Goal: Book appointment/travel/reservation

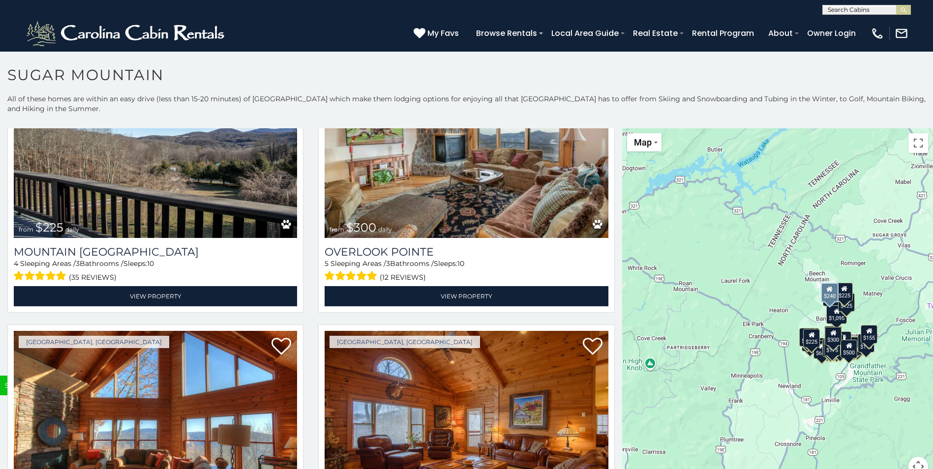
scroll to position [3864, 0]
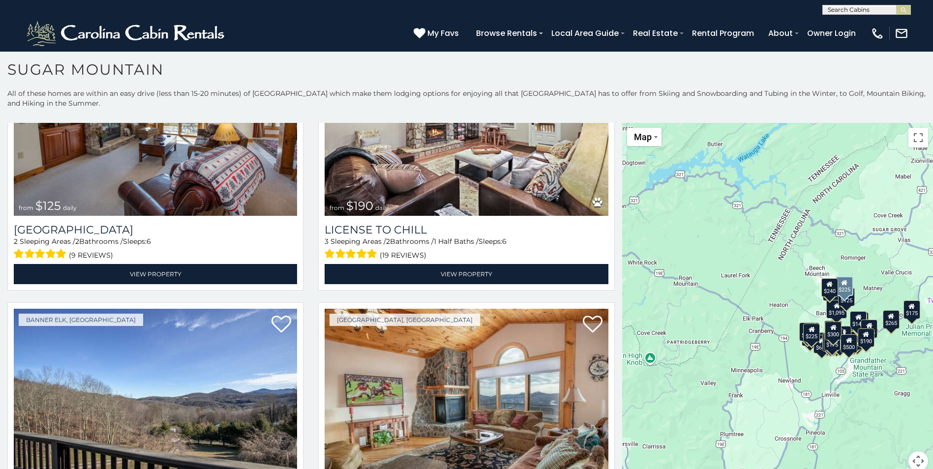
scroll to position [29, 0]
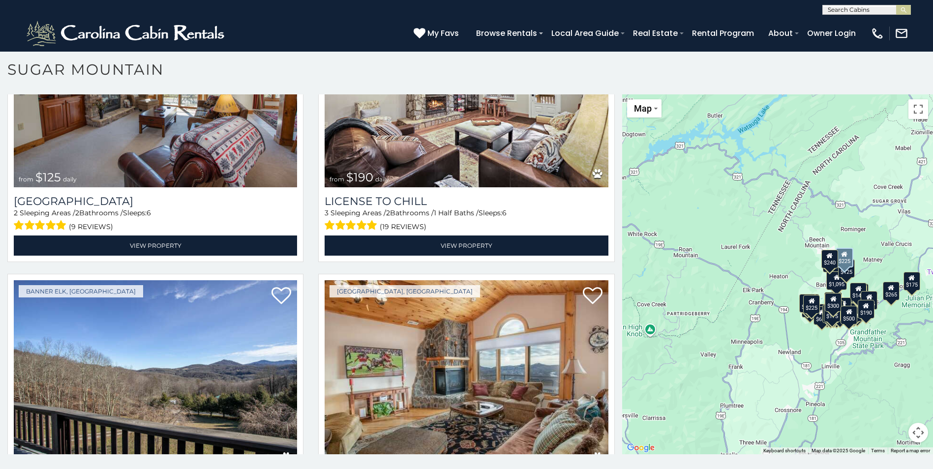
click at [767, 389] on div "$650 $375 $350 $350 $200 $375 $195 $265 $190 $175 $155 $290 $175 $345 $1,095 $1…" at bounding box center [777, 274] width 311 height 360
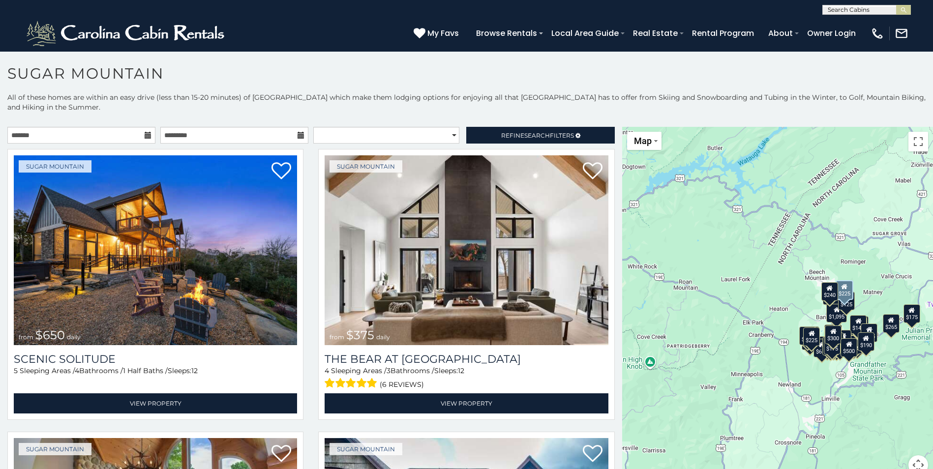
scroll to position [0, 0]
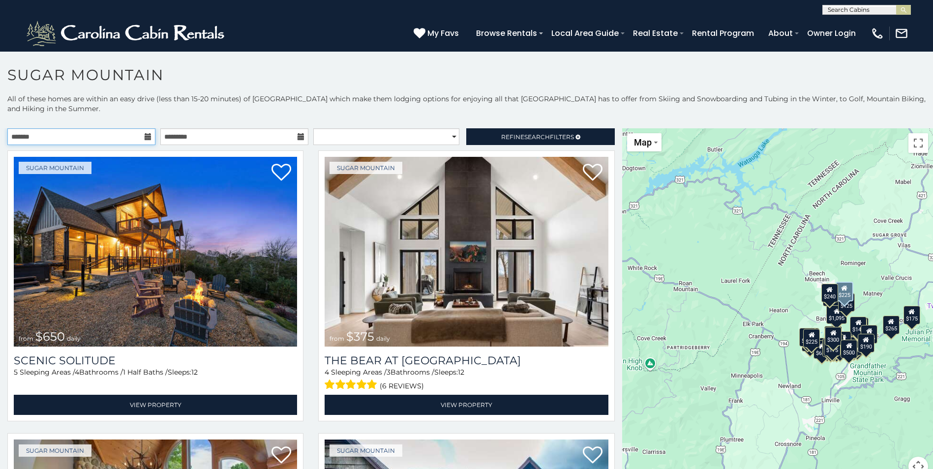
click at [126, 137] on input "text" at bounding box center [81, 136] width 148 height 17
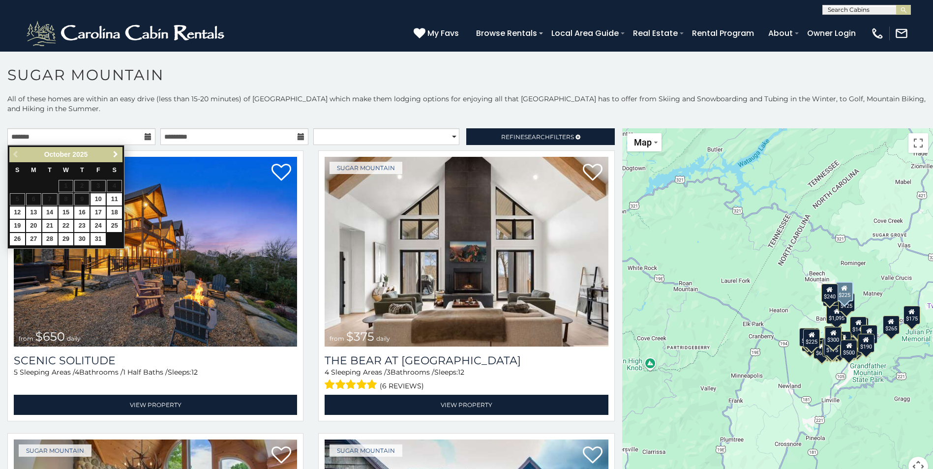
click at [116, 159] on link "Next" at bounding box center [115, 154] width 12 height 12
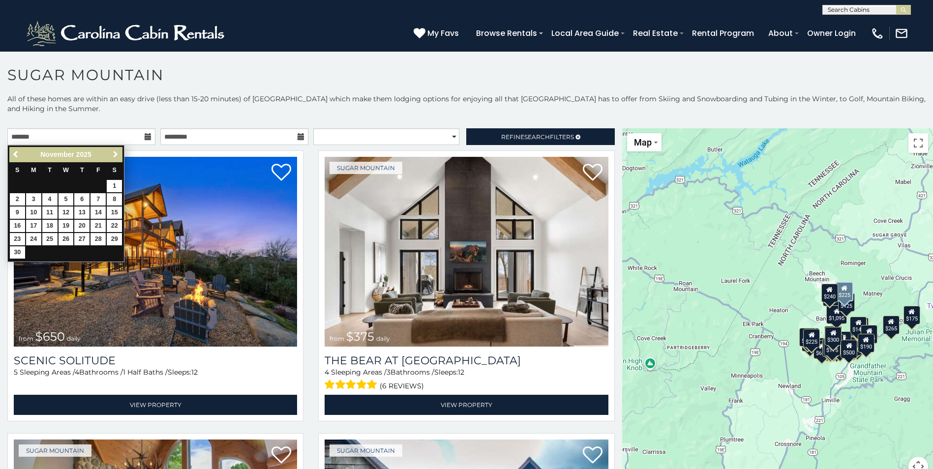
click at [116, 159] on link "Next" at bounding box center [115, 154] width 12 height 12
click at [105, 229] on link "26" at bounding box center [97, 226] width 15 height 12
type input "**********"
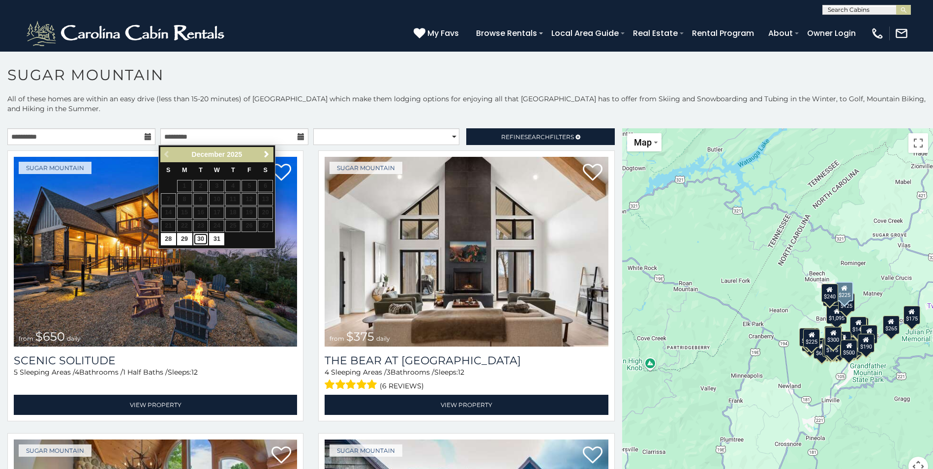
click at [198, 236] on link "30" at bounding box center [200, 239] width 15 height 12
type input "**********"
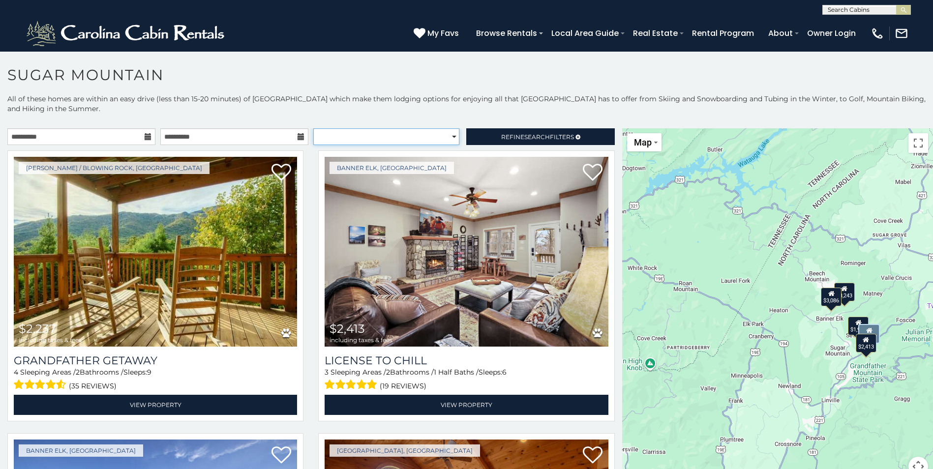
click at [416, 140] on select "**********" at bounding box center [386, 136] width 146 height 17
click at [586, 138] on link "Refine Search Filters" at bounding box center [540, 136] width 148 height 17
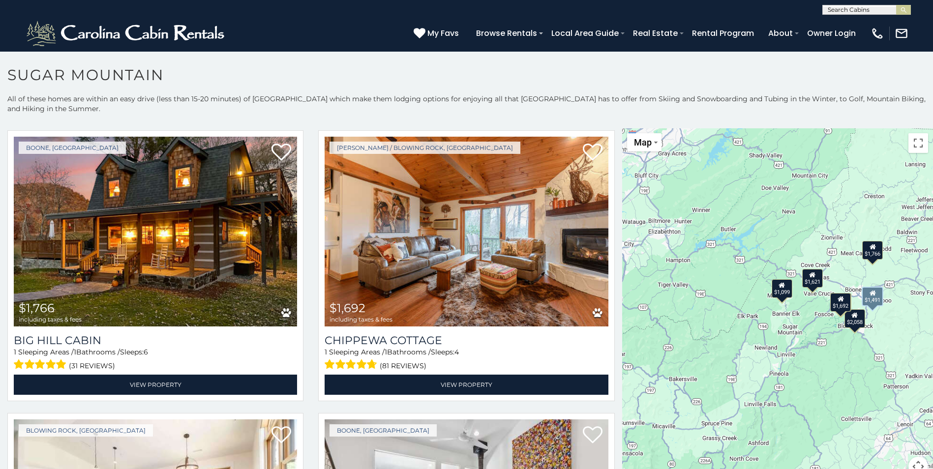
scroll to position [1067, 0]
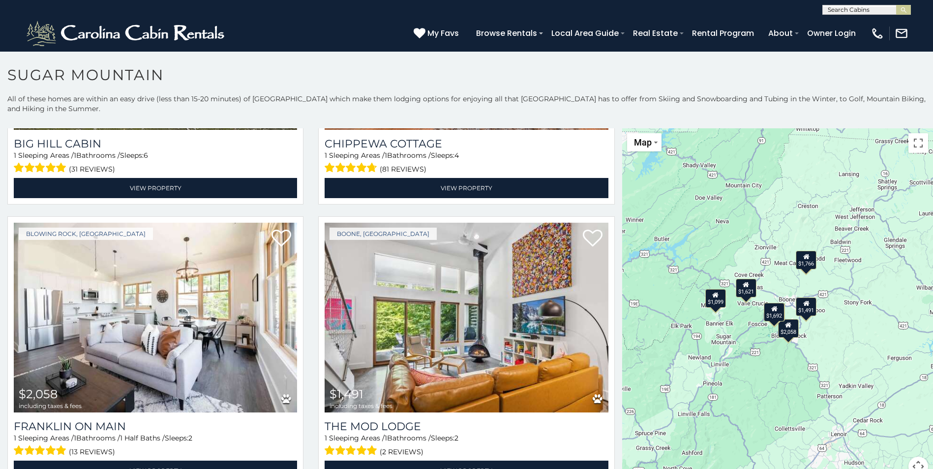
drag, startPoint x: 703, startPoint y: 391, endPoint x: 639, endPoint y: 397, distance: 64.2
click at [639, 397] on div "$1,099 $1,633 $1,417 $1,621 $1,766 $1,692 $2,058 $1,491" at bounding box center [777, 308] width 311 height 360
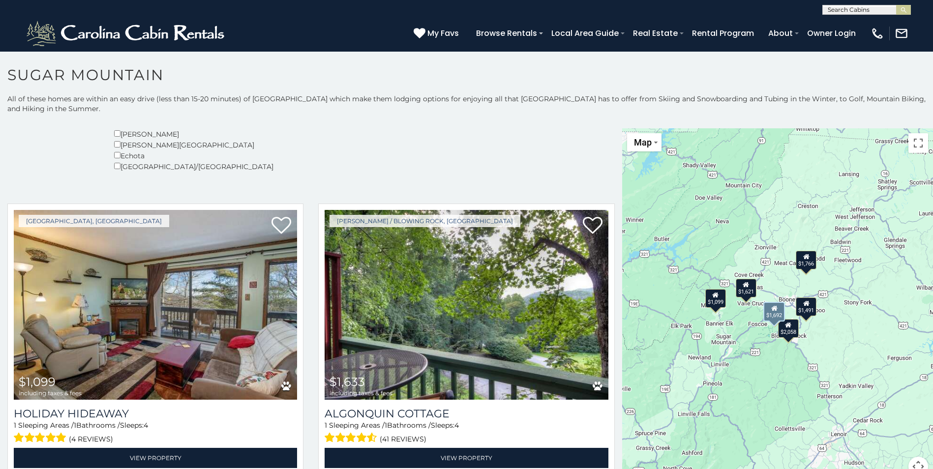
scroll to position [0, 0]
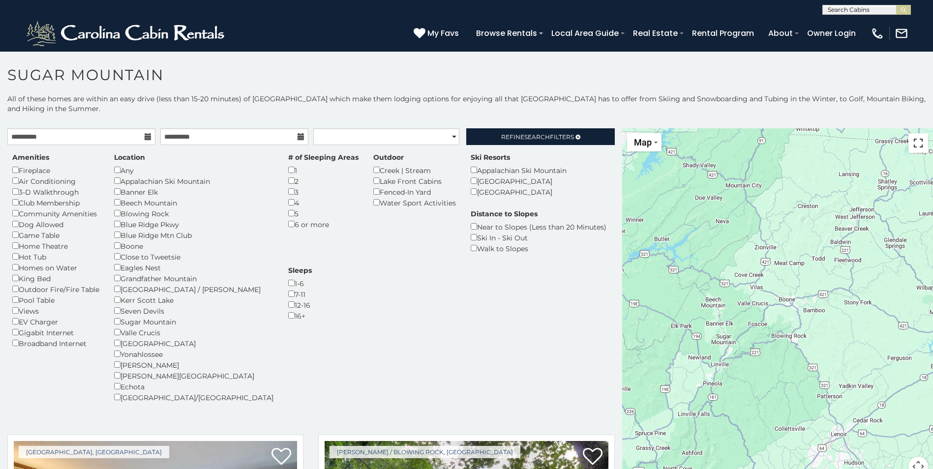
click at [918, 149] on button "Toggle fullscreen view" at bounding box center [918, 143] width 20 height 20
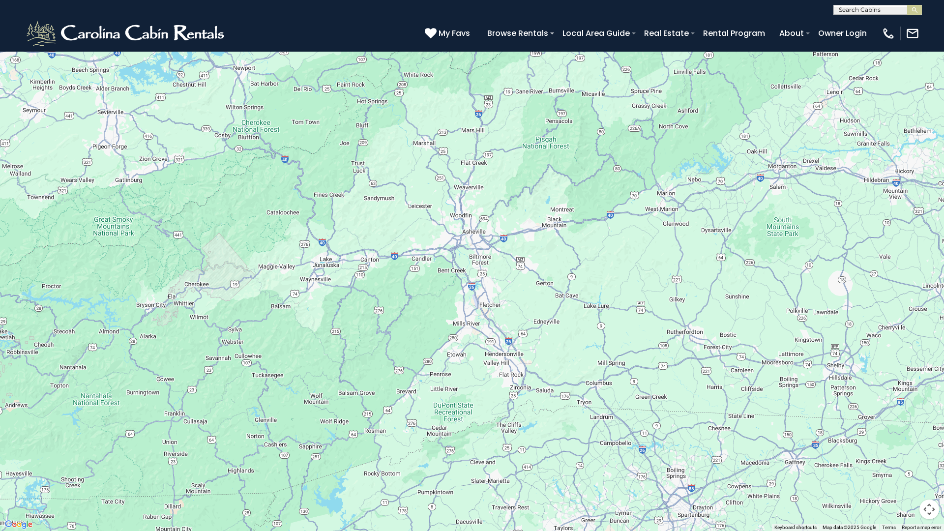
drag, startPoint x: 309, startPoint y: 410, endPoint x: 609, endPoint y: 112, distance: 422.8
click at [609, 112] on div "$4,670 $5,076 $5,139 $6,155 $2,494 $7,481 $3,732 $2,860 $3,230 $3,009 $5,455 $4…" at bounding box center [472, 265] width 944 height 531
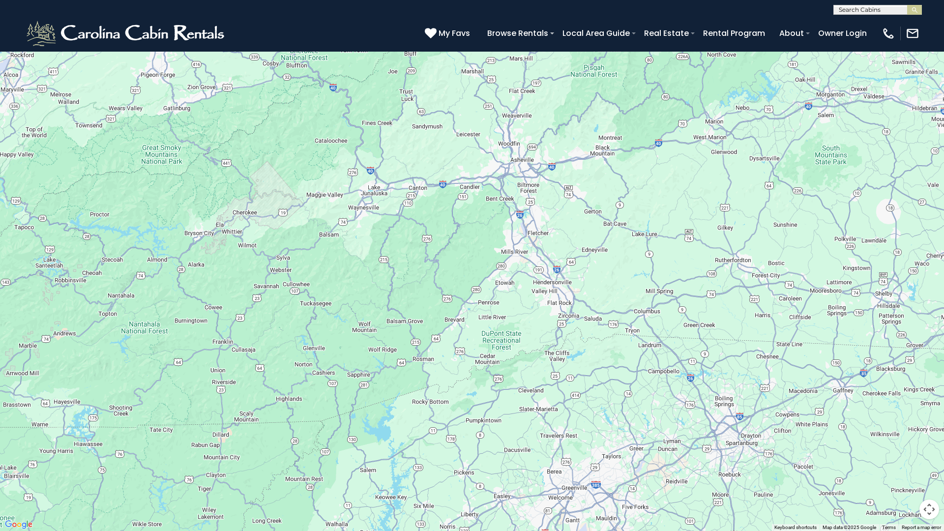
drag, startPoint x: 435, startPoint y: 494, endPoint x: 483, endPoint y: 421, distance: 87.3
click at [483, 421] on div "$4,670 $5,076 $5,139 $6,155 $2,494 $7,481 $3,732 $2,860 $3,230 $3,009 $5,455 $4…" at bounding box center [472, 265] width 944 height 531
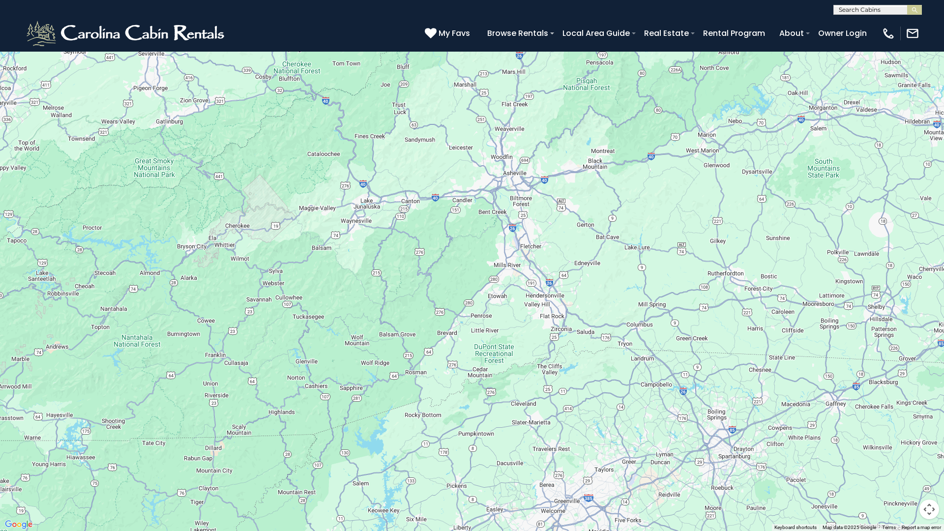
click at [13, 17] on span "Map" at bounding box center [21, 14] width 18 height 10
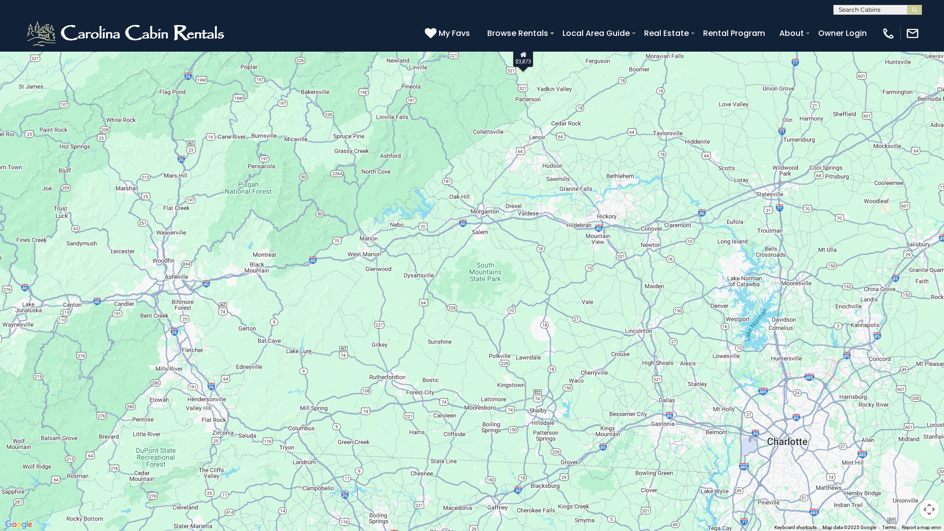
drag, startPoint x: 891, startPoint y: 327, endPoint x: 551, endPoint y: 431, distance: 355.7
click at [551, 431] on div "$4,670 $5,076 $5,139 $6,155 $2,494 $7,481 $3,732 $2,860 $3,230 $3,009 $5,455 $4…" at bounding box center [472, 265] width 944 height 531
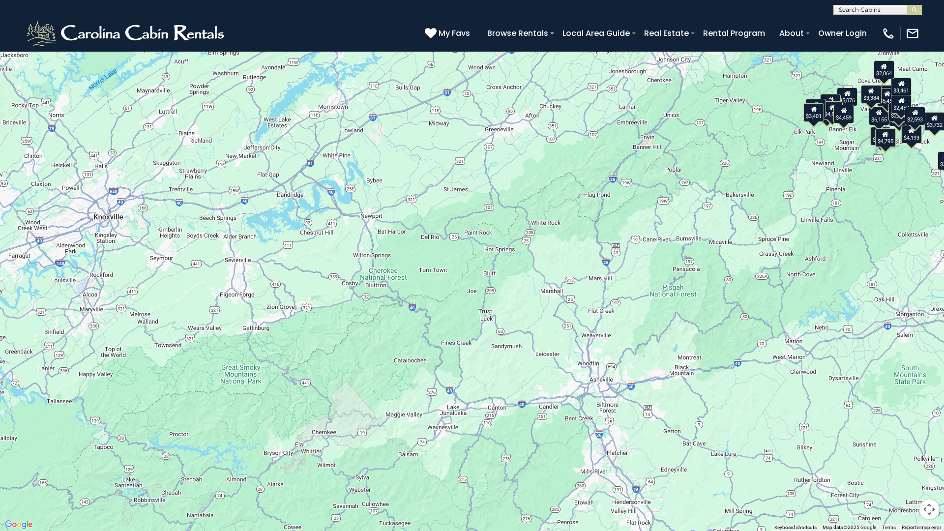
drag, startPoint x: 166, startPoint y: 276, endPoint x: 592, endPoint y: 380, distance: 438.2
click at [592, 380] on div "$4,670 $5,076 $5,139 $6,155 $2,494 $7,481 $3,732 $2,860 $3,230 $3,009 $5,455 $4…" at bounding box center [472, 265] width 944 height 531
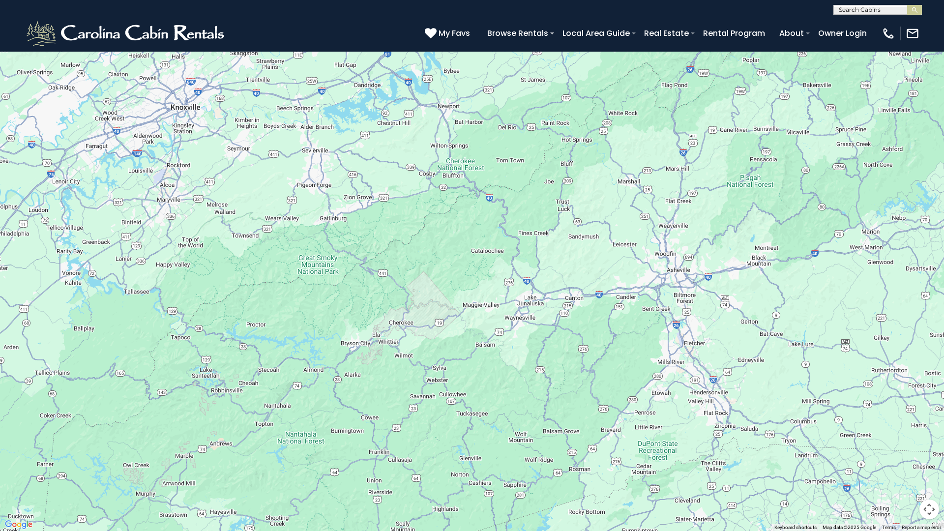
drag, startPoint x: 467, startPoint y: 456, endPoint x: 545, endPoint y: 346, distance: 135.1
click at [545, 346] on div "$4,670 $5,076 $5,139 $6,155 $2,494 $7,481 $3,732 $2,860 $3,230 $3,009 $5,455 $4…" at bounding box center [472, 265] width 944 height 531
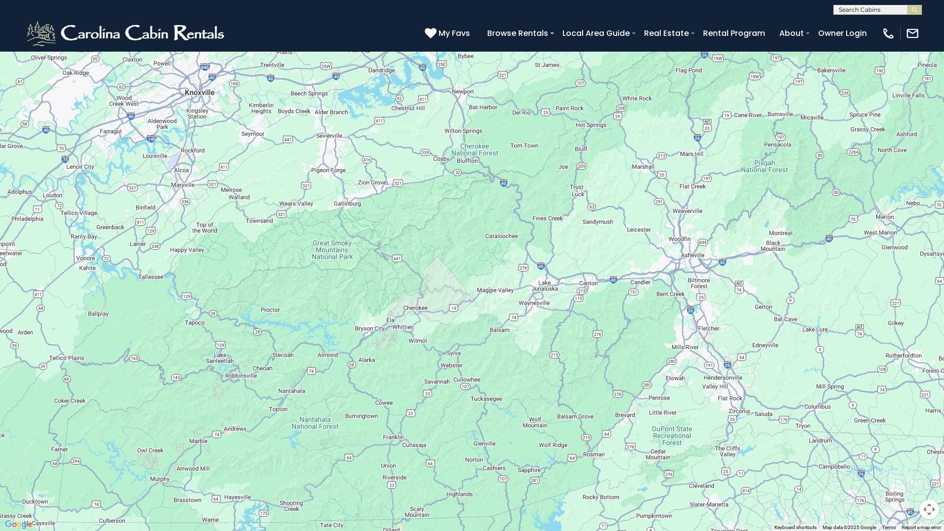
drag, startPoint x: 536, startPoint y: 356, endPoint x: 548, endPoint y: 343, distance: 18.1
click at [548, 343] on div "$4,670 $5,076 $5,139 $6,155 $2,494 $7,481 $3,732 $2,860 $3,230 $3,009 $5,455 $4…" at bounding box center [472, 265] width 944 height 531
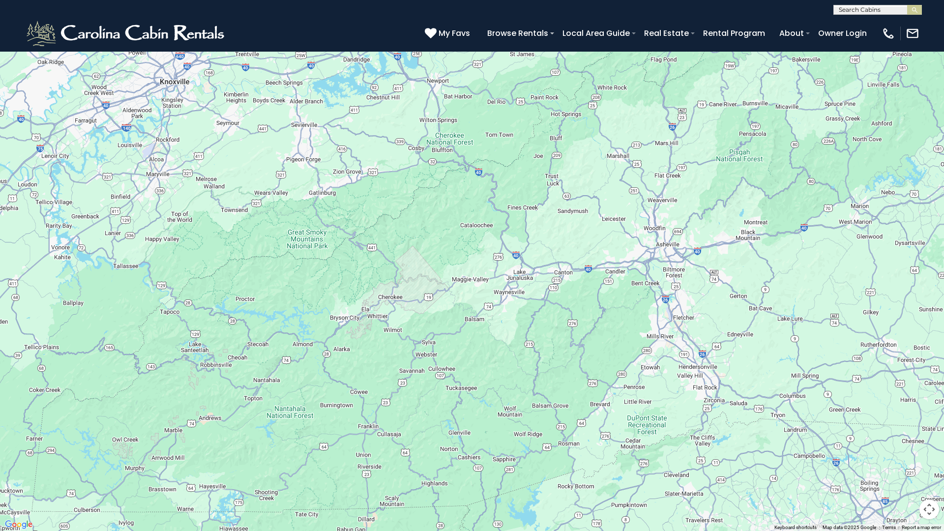
drag, startPoint x: 535, startPoint y: 470, endPoint x: 500, endPoint y: 506, distance: 51.1
click at [500, 469] on div "$4,670 $5,076 $5,139 $6,155 $2,494 $7,481 $3,732 $2,860 $3,230 $3,009 $5,455 $4…" at bounding box center [472, 265] width 944 height 531
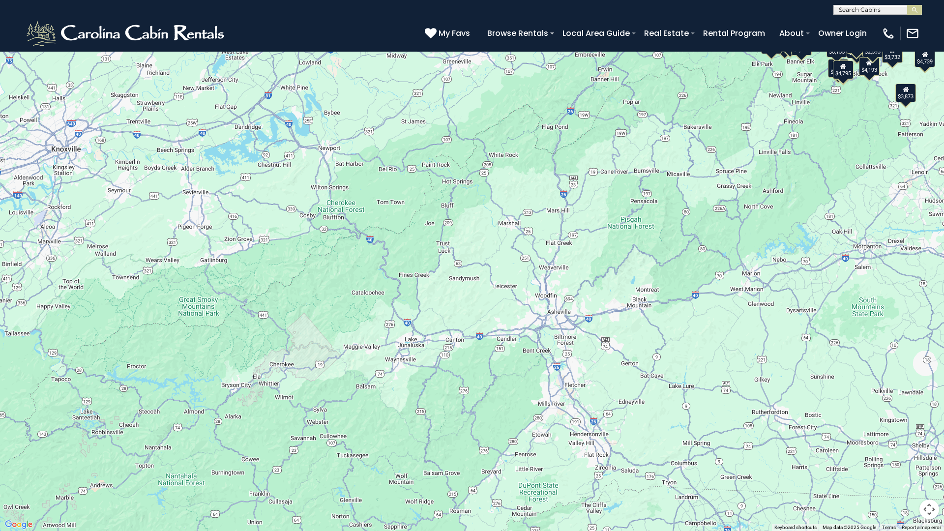
drag, startPoint x: 650, startPoint y: 227, endPoint x: 541, endPoint y: 294, distance: 127.3
click at [541, 294] on div "$4,670 $5,076 $5,139 $6,155 $2,494 $7,481 $3,732 $2,860 $3,230 $3,009 $5,455 $4…" at bounding box center [472, 265] width 944 height 531
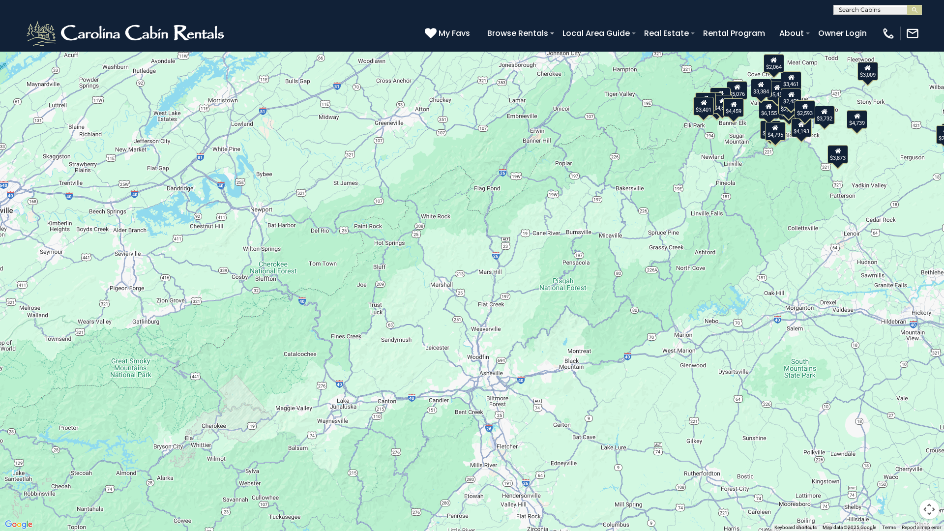
drag, startPoint x: 739, startPoint y: 225, endPoint x: 669, endPoint y: 287, distance: 93.3
click at [669, 287] on div "$4,670 $5,076 $5,139 $6,155 $2,494 $7,481 $3,732 $2,860 $3,230 $3,009 $5,455 $4…" at bounding box center [472, 265] width 944 height 531
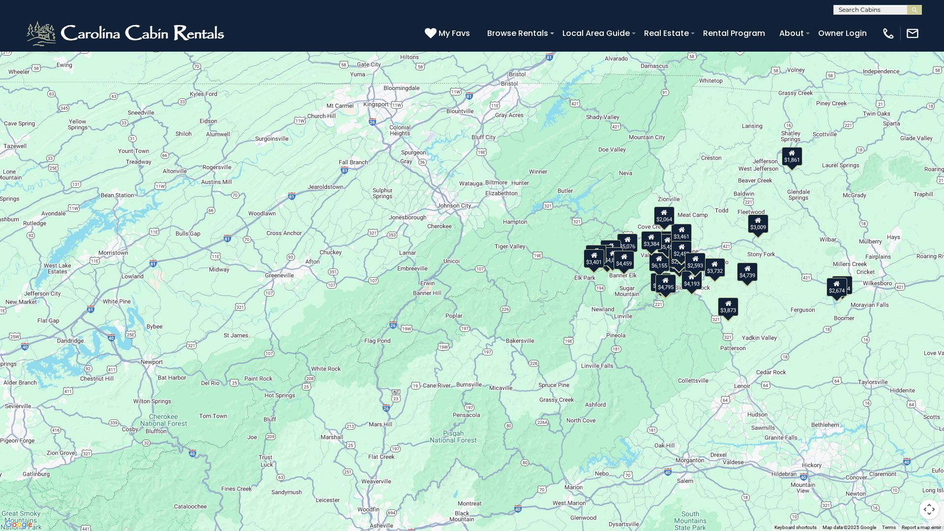
drag, startPoint x: 774, startPoint y: 193, endPoint x: 671, endPoint y: 339, distance: 179.3
click at [671, 339] on div "$4,670 $5,076 $5,139 $6,155 $2,494 $7,481 $3,732 $2,860 $3,230 $3,009 $5,455 $4…" at bounding box center [472, 265] width 944 height 531
click at [692, 328] on div "$4,670 $5,076 $5,139 $6,155 $2,494 $7,481 $3,732 $2,860 $3,230 $3,009 $5,455 $4…" at bounding box center [472, 265] width 944 height 531
click at [687, 327] on div "$4,670 $5,076 $5,139 $6,155 $2,494 $7,481 $3,732 $2,860 $3,230 $3,009 $5,455 $4…" at bounding box center [472, 265] width 944 height 531
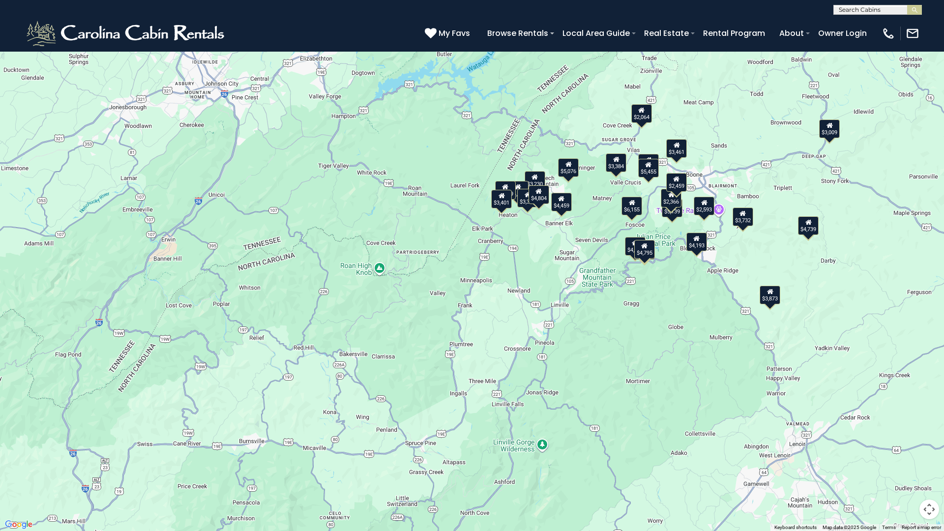
click at [687, 327] on div "$4,670 $5,076 $5,139 $6,155 $2,494 $7,481 $3,732 $2,860 $3,230 $3,009 $5,455 $4…" at bounding box center [472, 265] width 944 height 531
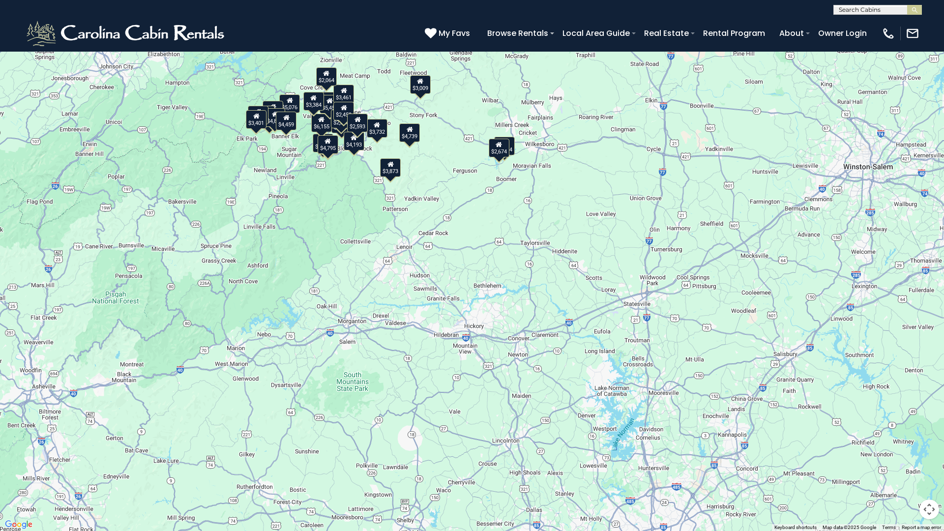
drag, startPoint x: 629, startPoint y: 191, endPoint x: 431, endPoint y: 67, distance: 233.4
click at [431, 67] on div "$4,670 $5,076 $5,139 $6,155 $2,494 $7,481 $3,732 $2,860 $3,230 $3,009 $5,455 $4…" at bounding box center [472, 265] width 944 height 531
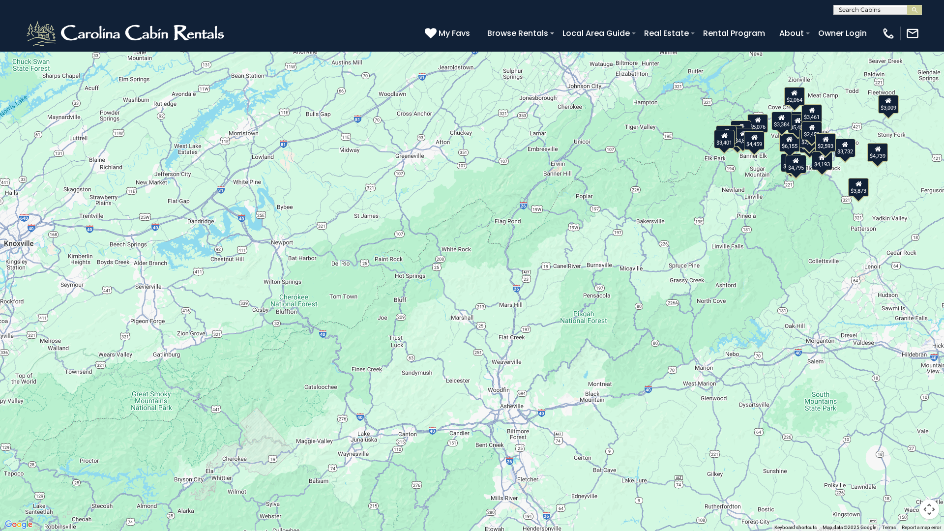
drag, startPoint x: 304, startPoint y: 248, endPoint x: 771, endPoint y: 269, distance: 467.1
click at [771, 269] on div "$4,670 $5,076 $5,139 $6,155 $2,494 $7,481 $3,732 $2,860 $3,230 $3,009 $5,455 $4…" at bounding box center [472, 265] width 944 height 531
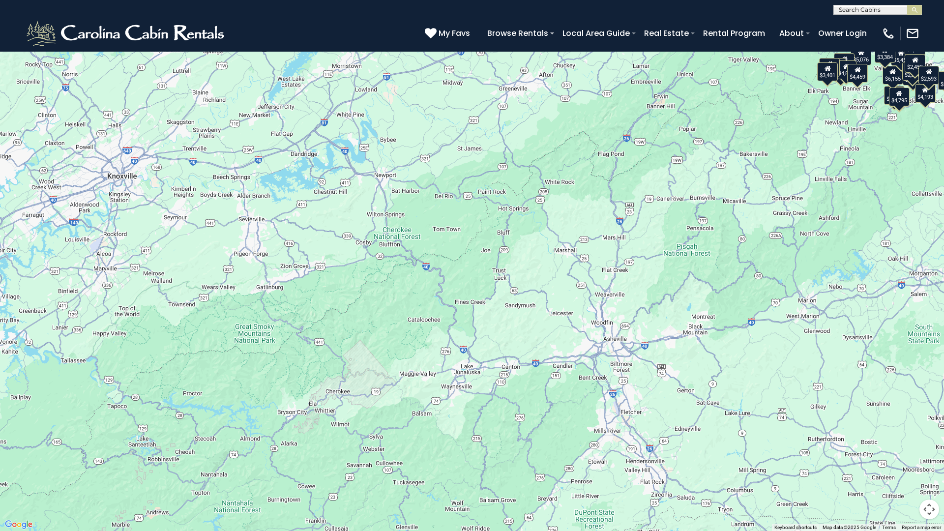
drag, startPoint x: 254, startPoint y: 449, endPoint x: 358, endPoint y: 379, distance: 125.7
click at [358, 379] on div "$4,670 $5,076 $5,139 $6,155 $2,494 $7,481 $3,732 $2,860 $3,230 $3,009 $5,455 $4…" at bounding box center [472, 265] width 944 height 531
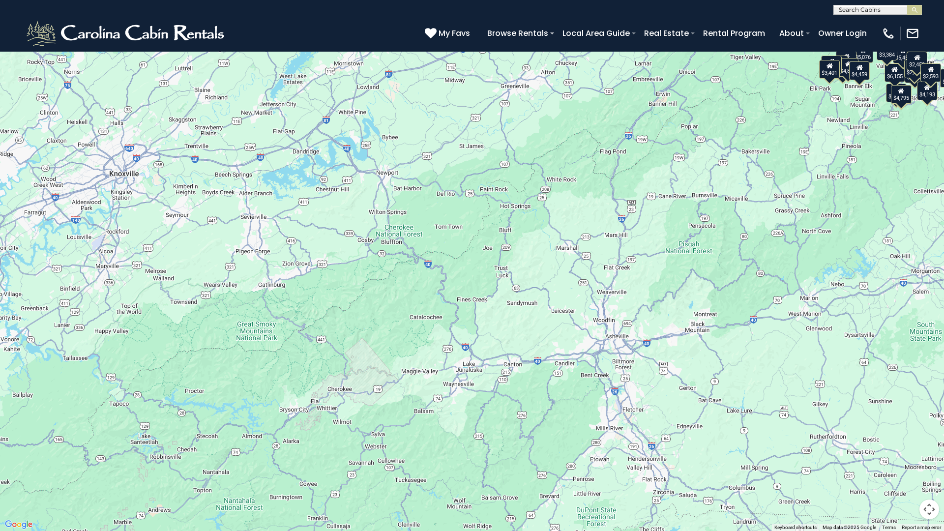
click at [348, 394] on div "$4,670 $5,076 $5,139 $6,155 $2,494 $7,481 $3,732 $2,860 $3,230 $3,009 $5,455 $4…" at bounding box center [472, 265] width 944 height 531
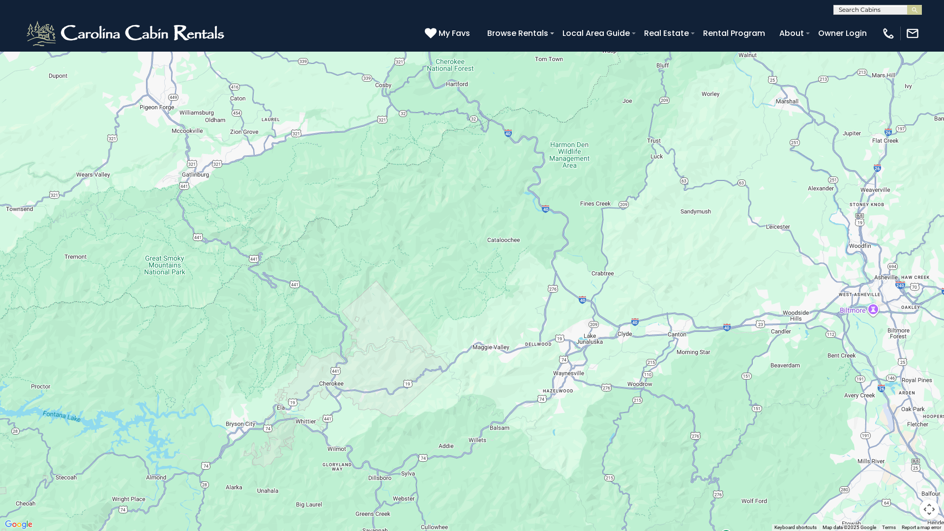
click at [348, 394] on div "$4,670 $5,076 $5,139 $6,155 $2,494 $7,481 $3,732 $2,860 $3,230 $3,009 $5,455 $4…" at bounding box center [472, 265] width 944 height 531
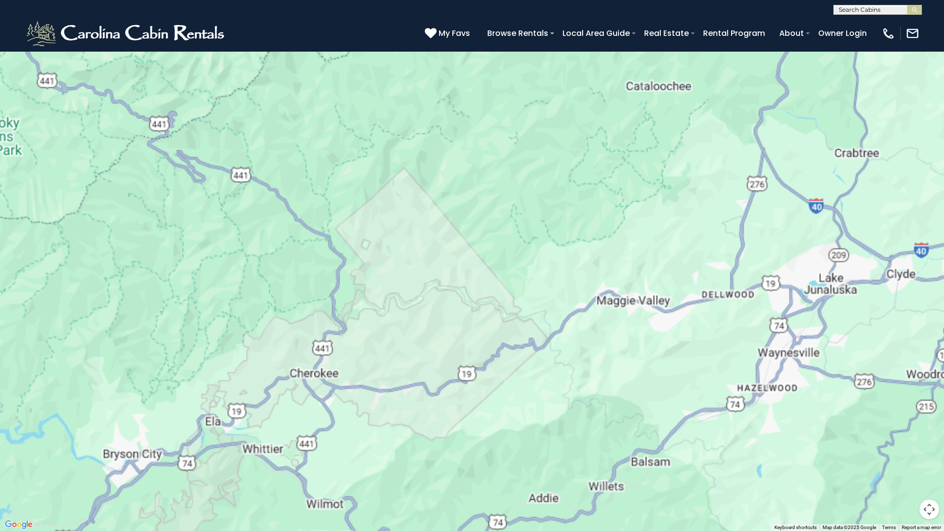
click at [318, 385] on div "$4,670 $5,076 $5,139 $6,155 $2,494 $7,481 $3,732 $2,860 $3,230 $3,009 $5,455 $4…" at bounding box center [472, 265] width 944 height 531
click at [928, 15] on button "Toggle fullscreen view" at bounding box center [929, 15] width 20 height 20
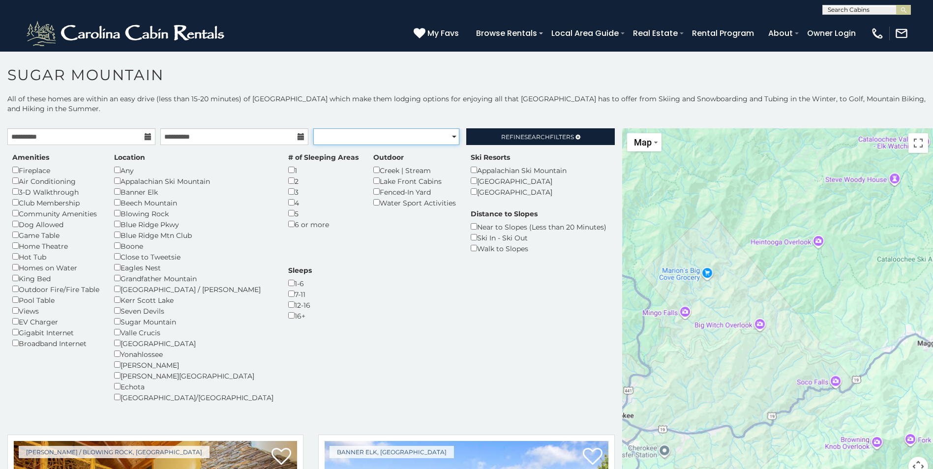
click at [433, 140] on select "**********" at bounding box center [386, 136] width 146 height 17
